Goal: Task Accomplishment & Management: Use online tool/utility

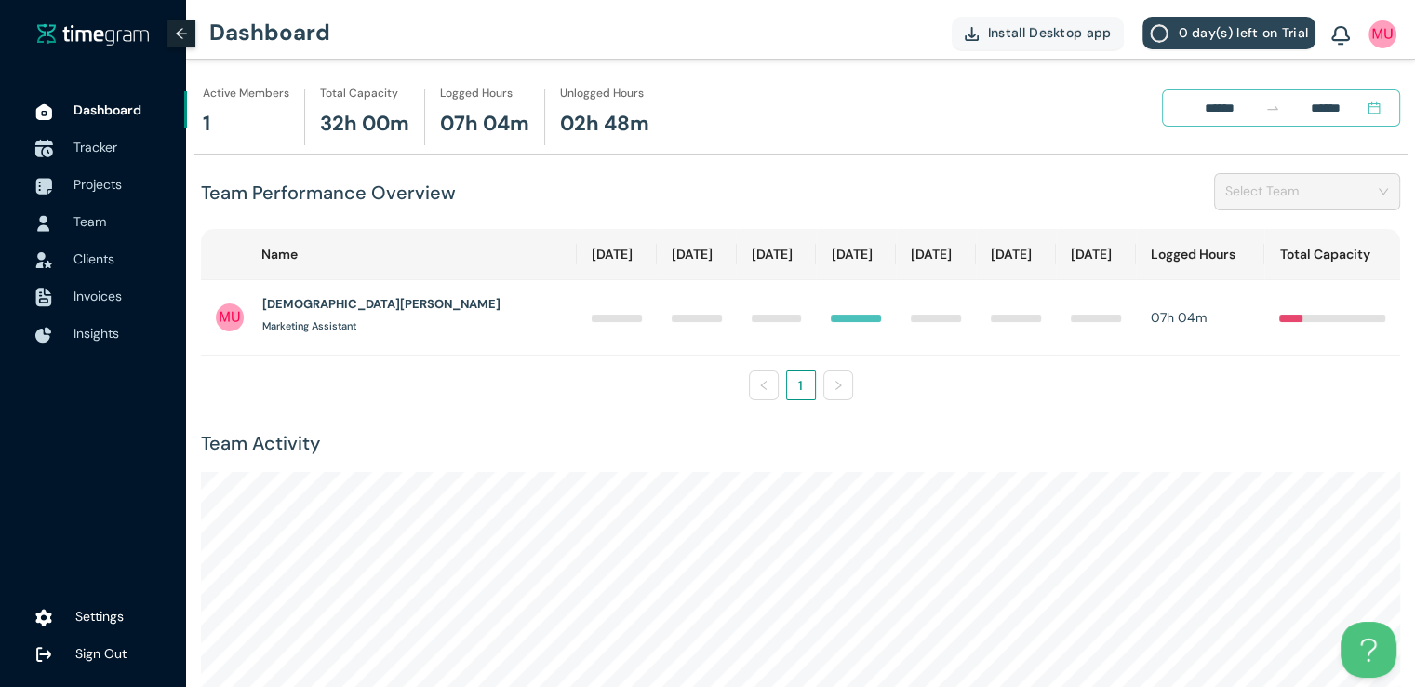
click at [43, 147] on img at bounding box center [43, 149] width 19 height 19
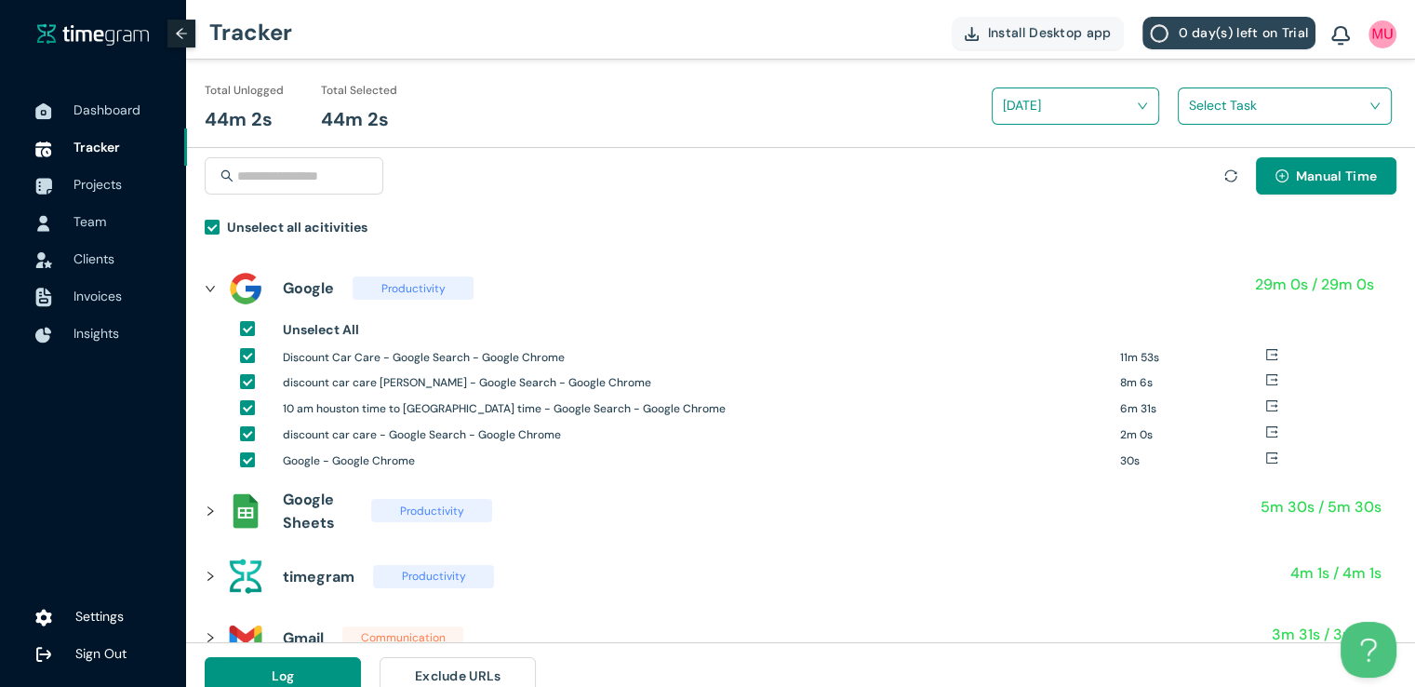
click at [1228, 111] on input "search" at bounding box center [1278, 105] width 179 height 28
click at [1187, 174] on div "Social Posts and editing and finalizing" at bounding box center [1285, 174] width 212 height 30
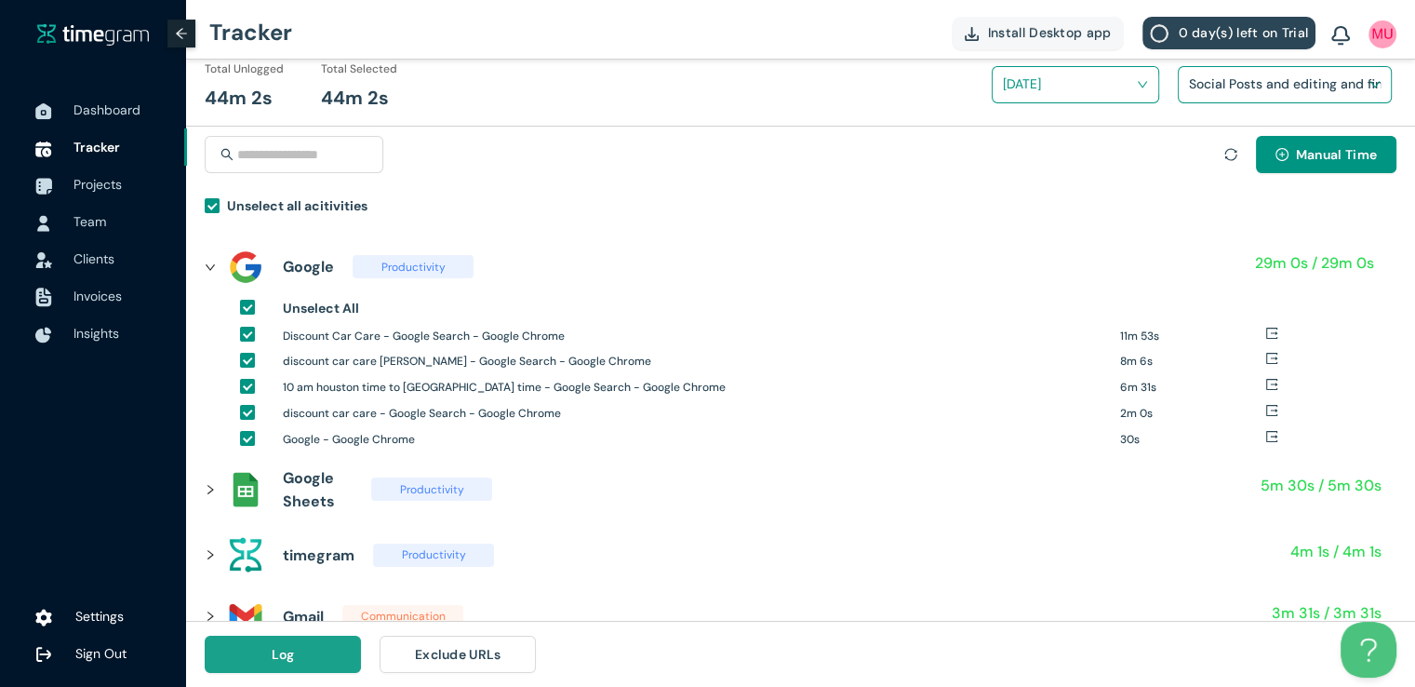
click at [301, 649] on button "Log" at bounding box center [283, 653] width 156 height 37
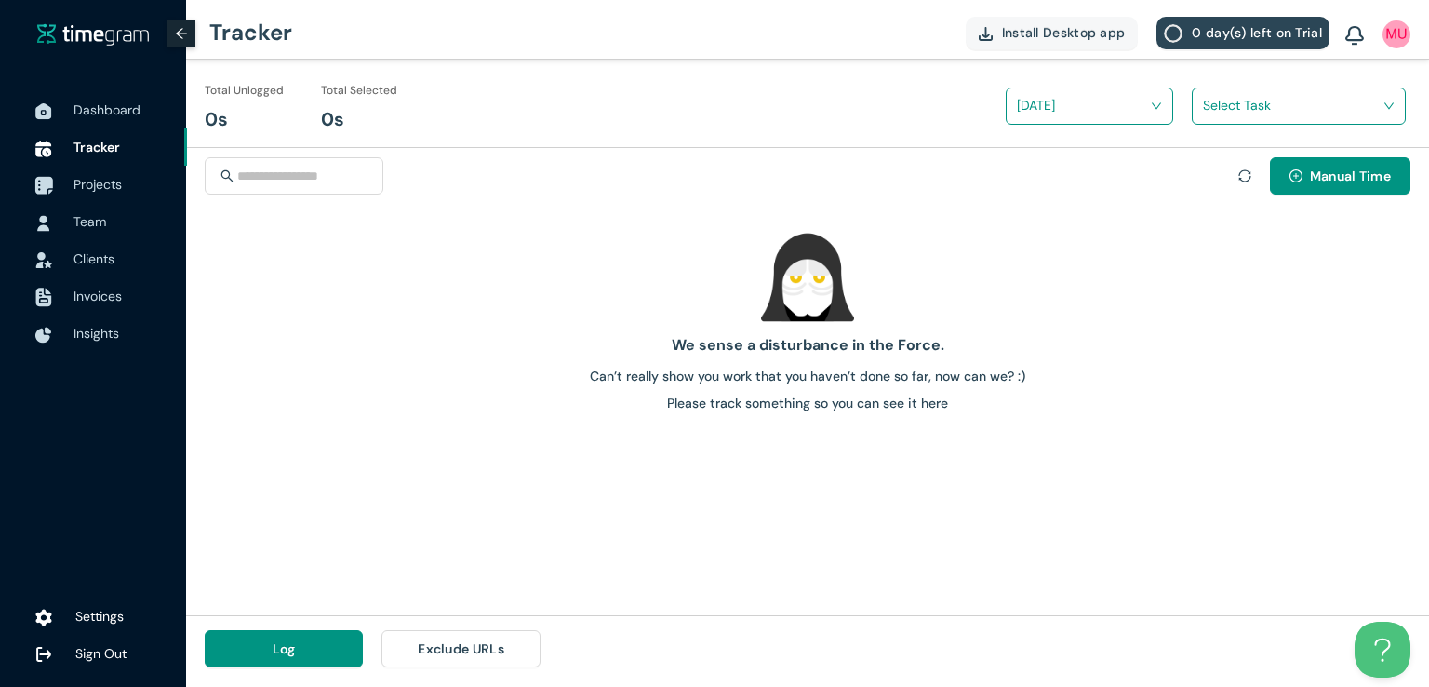
click at [87, 182] on span "Projects" at bounding box center [98, 184] width 48 height 17
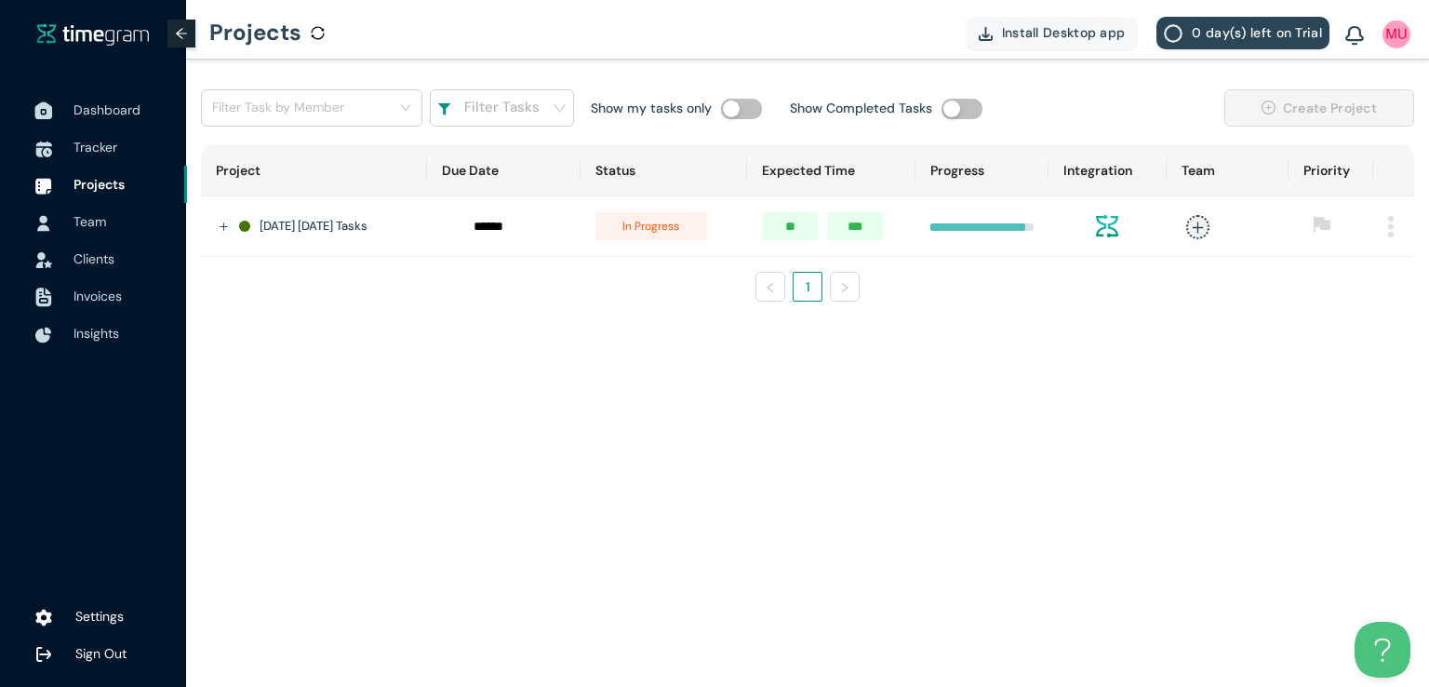
click at [94, 109] on span "Dashboard" at bounding box center [107, 109] width 67 height 17
